Goal: Navigation & Orientation: Find specific page/section

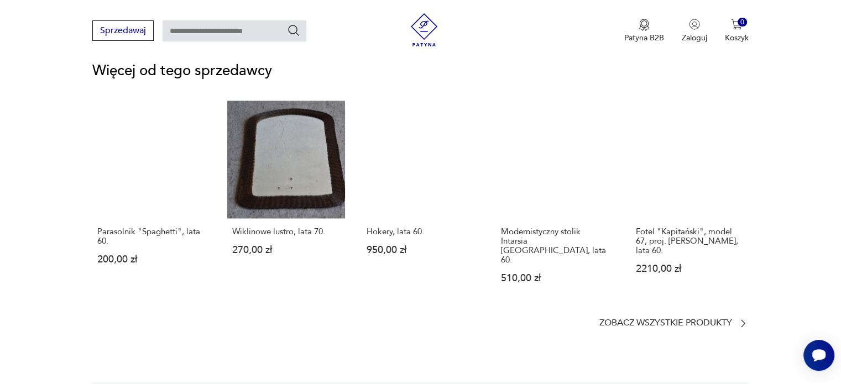
scroll to position [1438, 0]
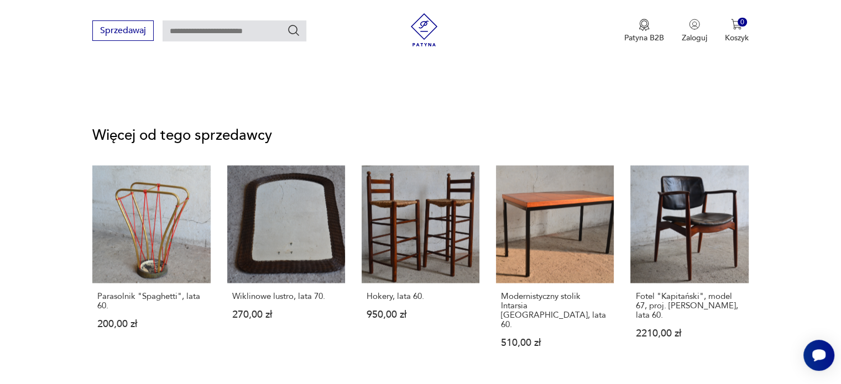
click at [706, 384] on p "Zobacz wszystkie produkty" at bounding box center [666, 387] width 133 height 7
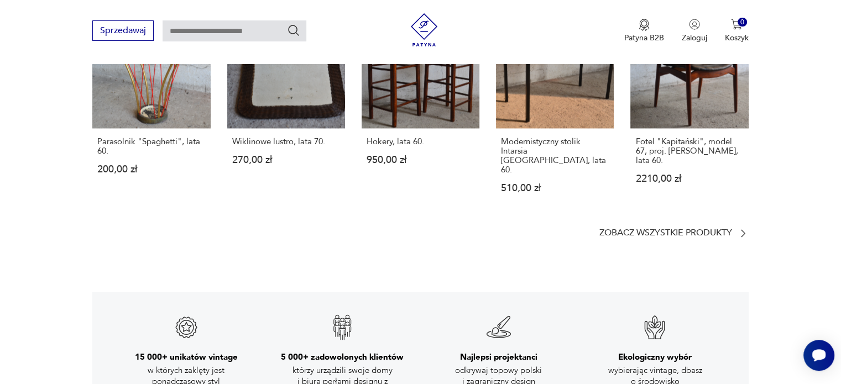
scroll to position [1601, 0]
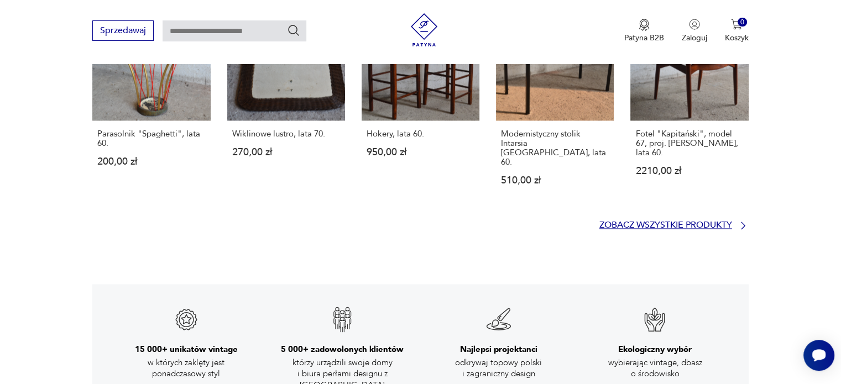
click at [647, 222] on p "Zobacz wszystkie produkty" at bounding box center [666, 225] width 133 height 7
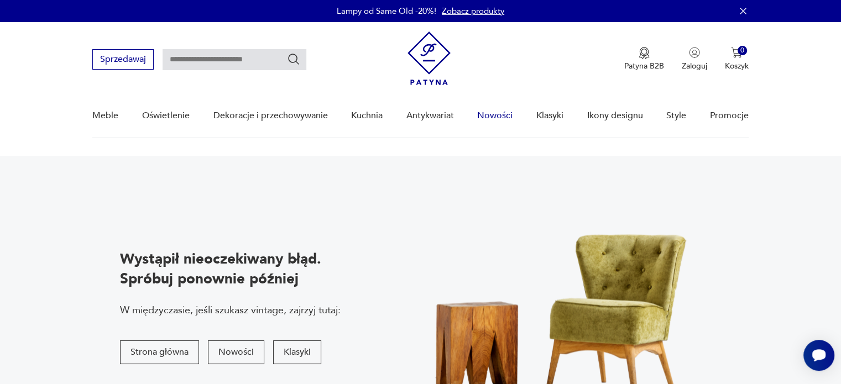
click at [499, 116] on link "Nowości" at bounding box center [494, 116] width 35 height 43
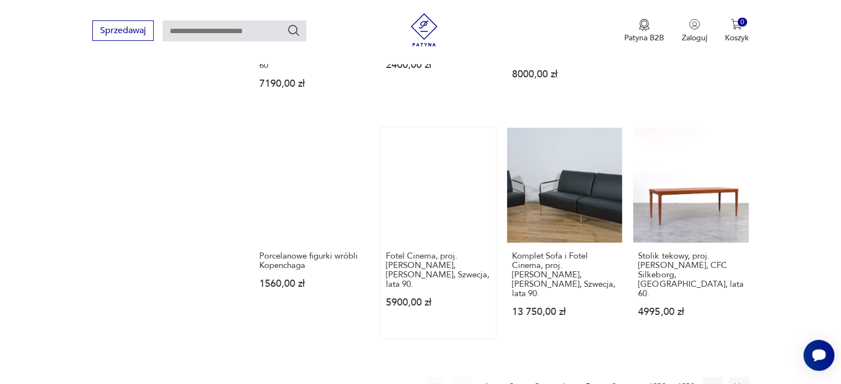
scroll to position [934, 0]
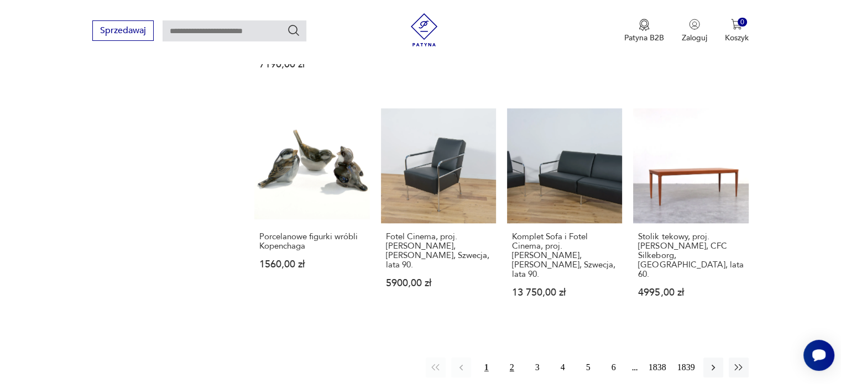
click at [509, 358] on button "2" at bounding box center [512, 368] width 20 height 20
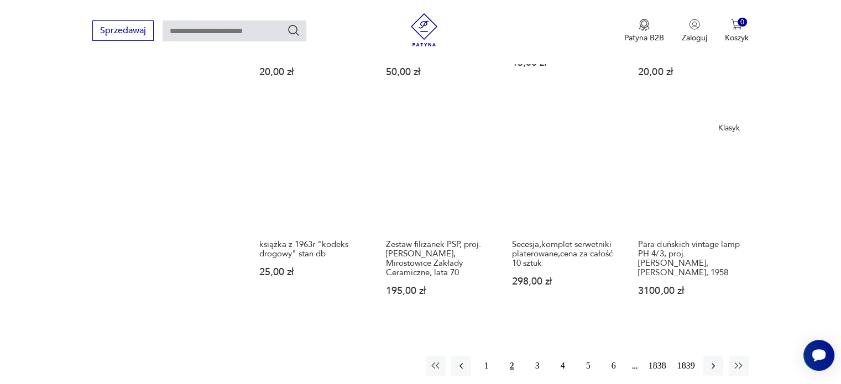
scroll to position [973, 0]
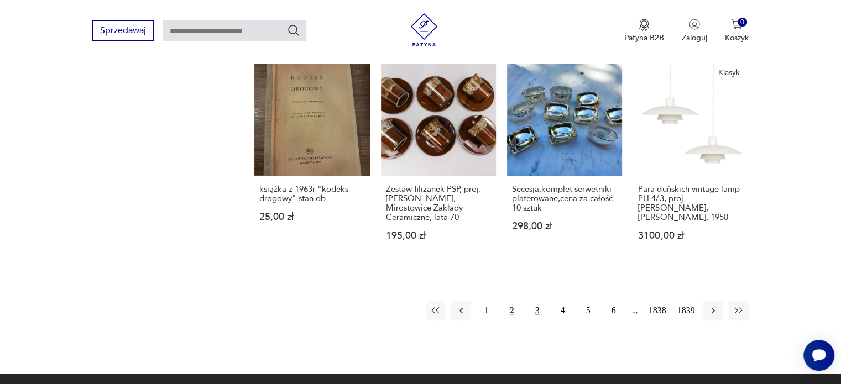
click at [539, 309] on button "3" at bounding box center [538, 311] width 20 height 20
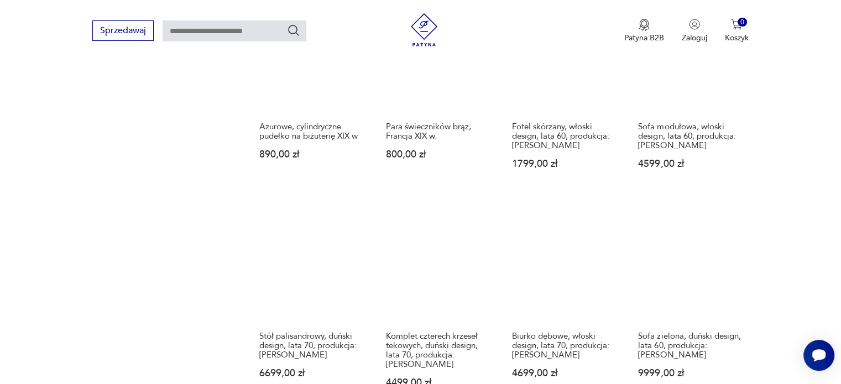
scroll to position [917, 0]
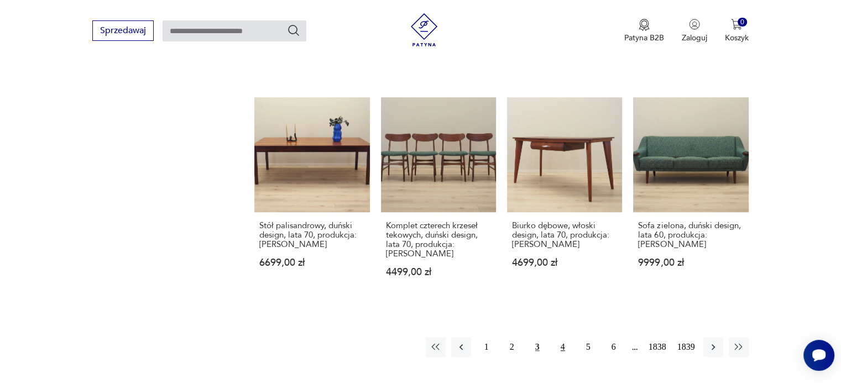
click at [562, 337] on button "4" at bounding box center [563, 347] width 20 height 20
